Goal: Task Accomplishment & Management: Use online tool/utility

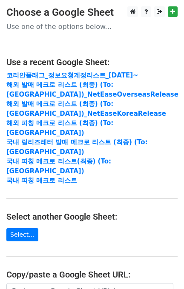
scroll to position [135, 0]
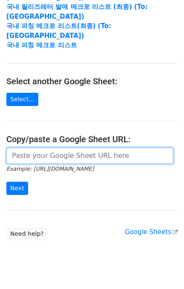
click at [71, 148] on input "url" at bounding box center [89, 156] width 167 height 16
paste input "[URL][DOMAIN_NAME]"
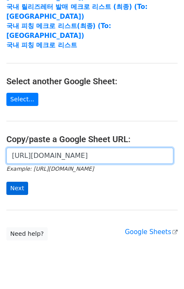
type input "[URL][DOMAIN_NAME]"
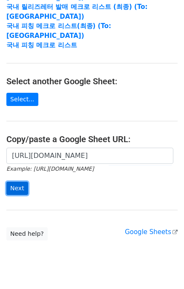
click at [14, 182] on input "Next" at bounding box center [17, 188] width 22 height 13
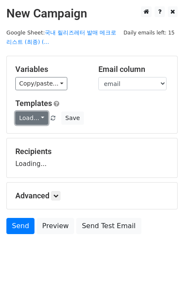
click at [29, 124] on link "Load..." at bounding box center [31, 118] width 33 height 13
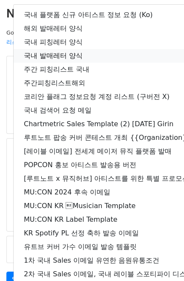
click at [66, 52] on link "국내 발매레터 양식" at bounding box center [150, 56] width 273 height 14
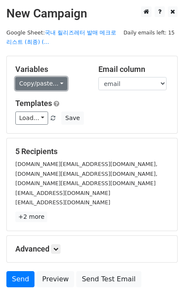
click at [47, 81] on link "Copy/paste..." at bounding box center [41, 83] width 52 height 13
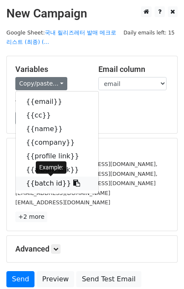
click at [57, 181] on link "{{batch id}}" at bounding box center [57, 184] width 83 height 14
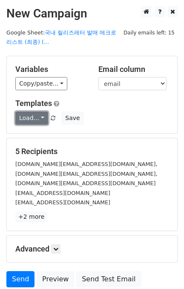
click at [25, 120] on link "Load..." at bounding box center [31, 118] width 33 height 13
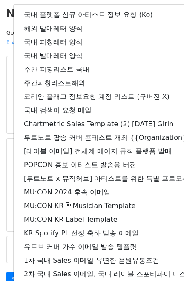
click at [9, 55] on div at bounding box center [92, 55] width 184 height 0
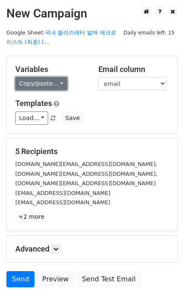
click at [27, 80] on link "Copy/paste..." at bounding box center [41, 83] width 52 height 13
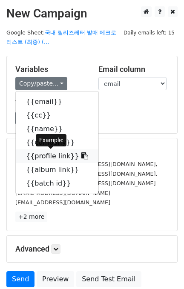
click at [47, 155] on link "{{profile link}}" at bounding box center [57, 156] width 83 height 14
